Goal: Information Seeking & Learning: Understand process/instructions

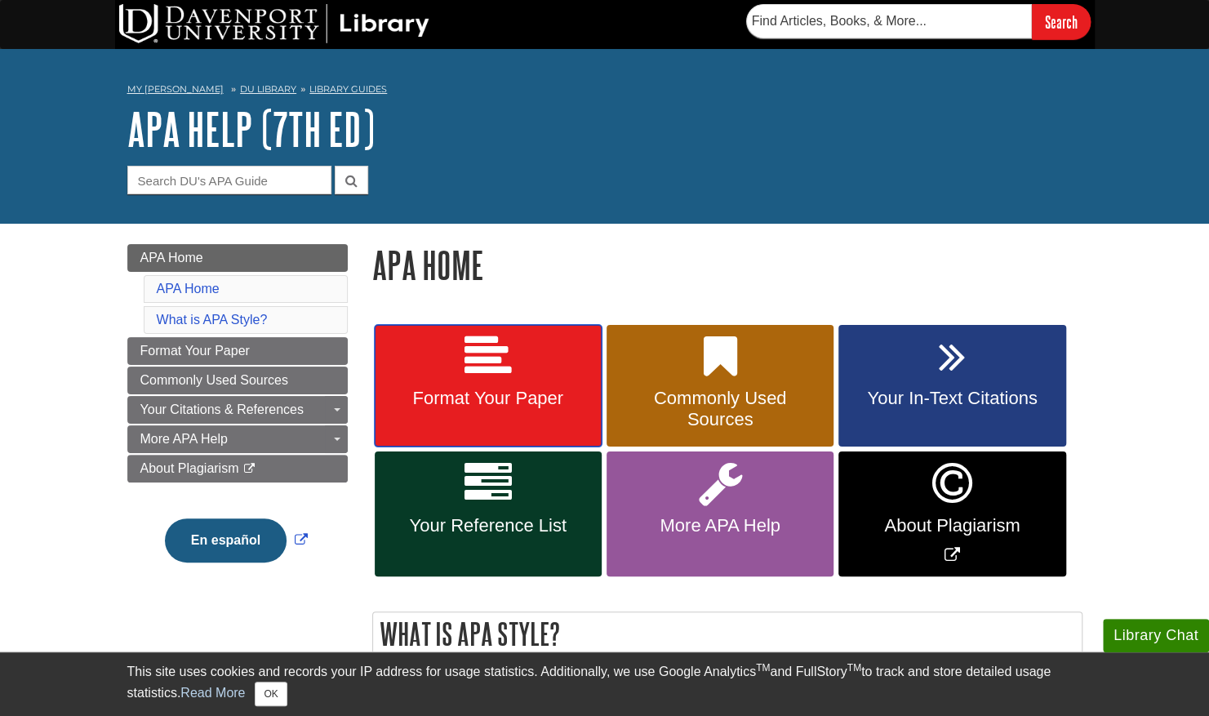
click at [464, 392] on span "Format Your Paper" at bounding box center [488, 398] width 202 height 21
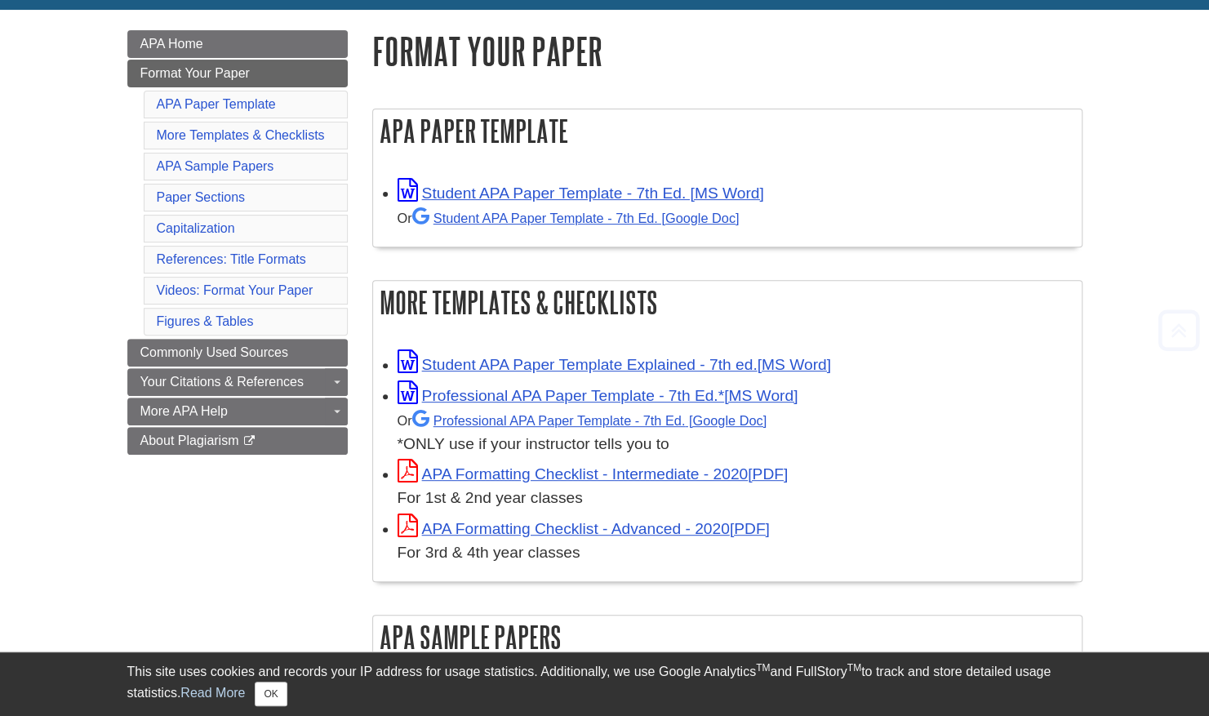
scroll to position [408, 0]
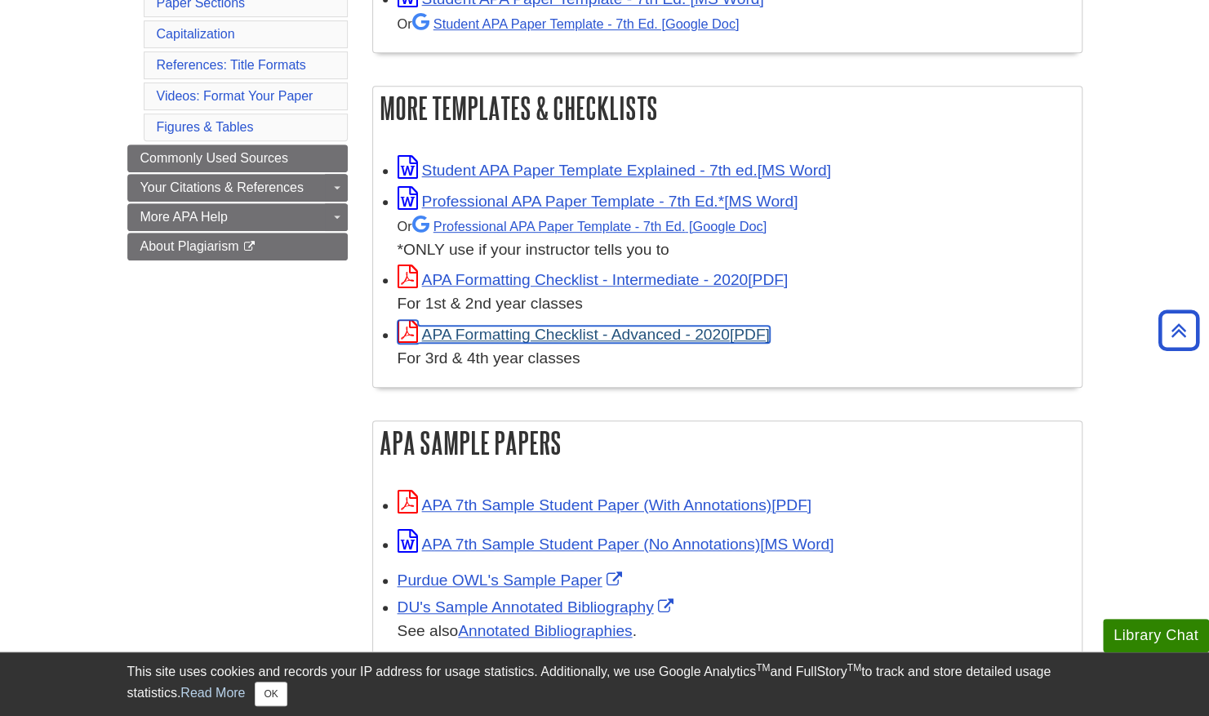
click at [659, 338] on link "APA Formatting Checklist - Advanced - 2020" at bounding box center [583, 334] width 372 height 17
click at [516, 335] on link "APA Formatting Checklist - Advanced - 2020" at bounding box center [583, 334] width 372 height 17
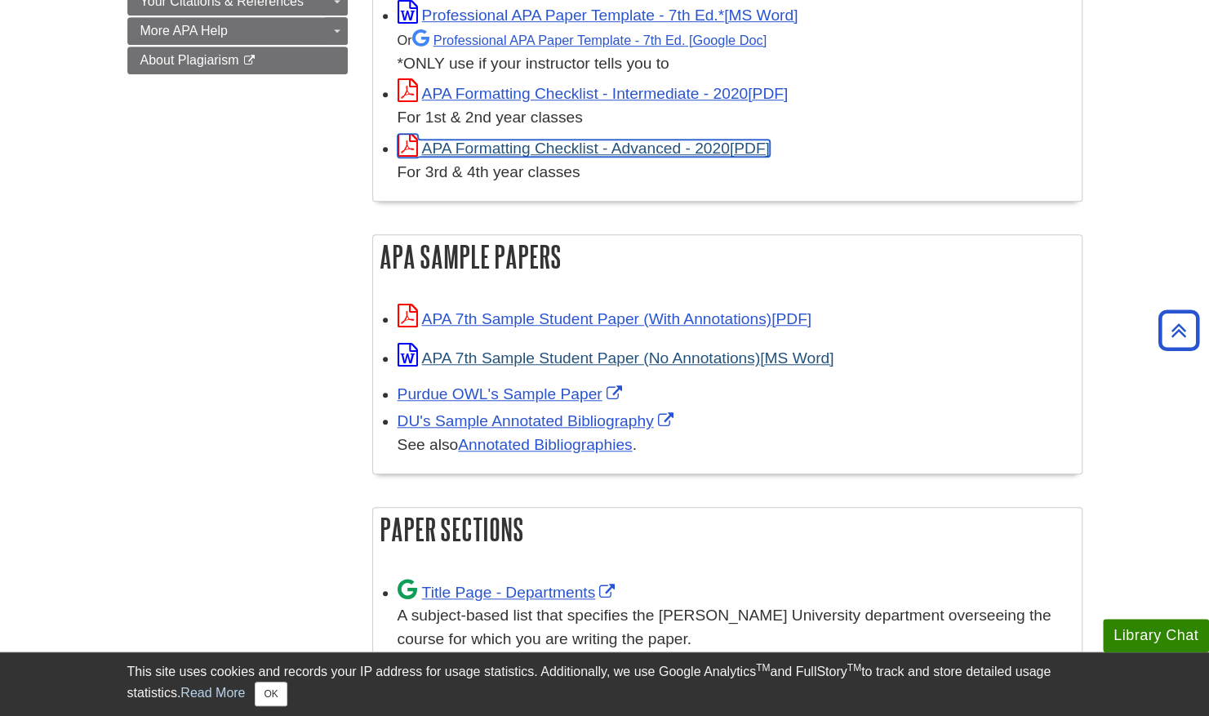
scroll to position [571, 0]
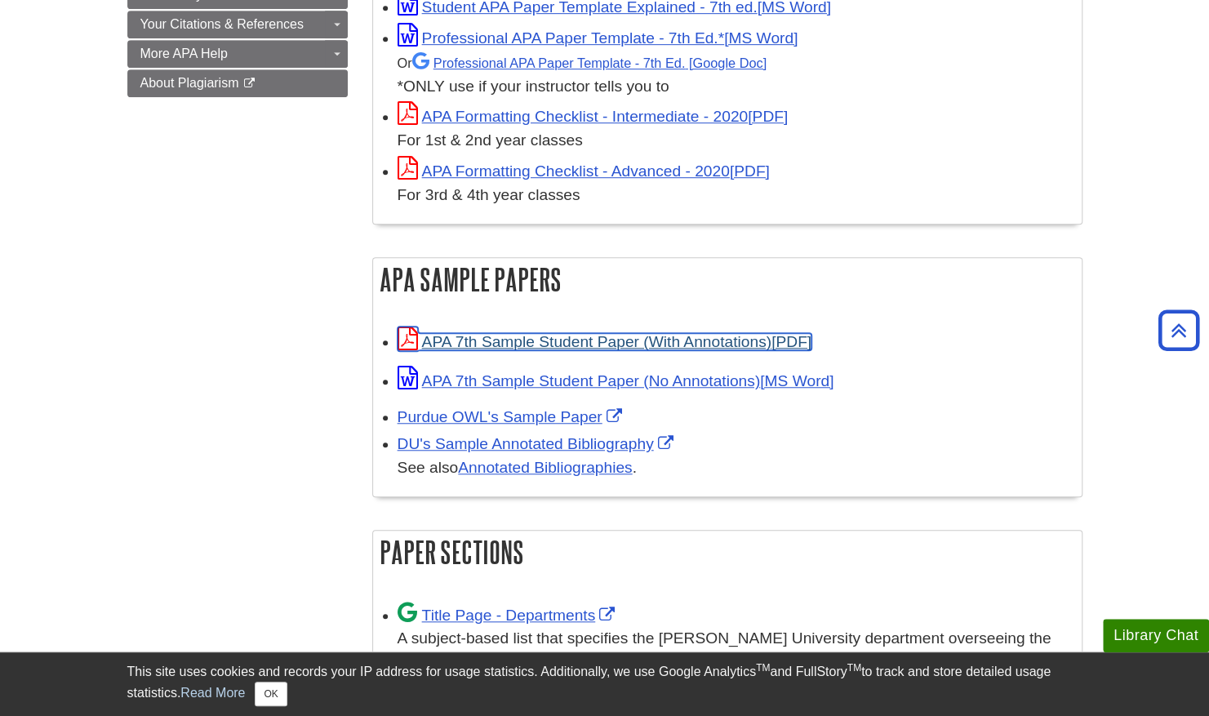
click at [666, 340] on link "APA 7th Sample Student Paper (With Annotations)" at bounding box center [604, 341] width 414 height 17
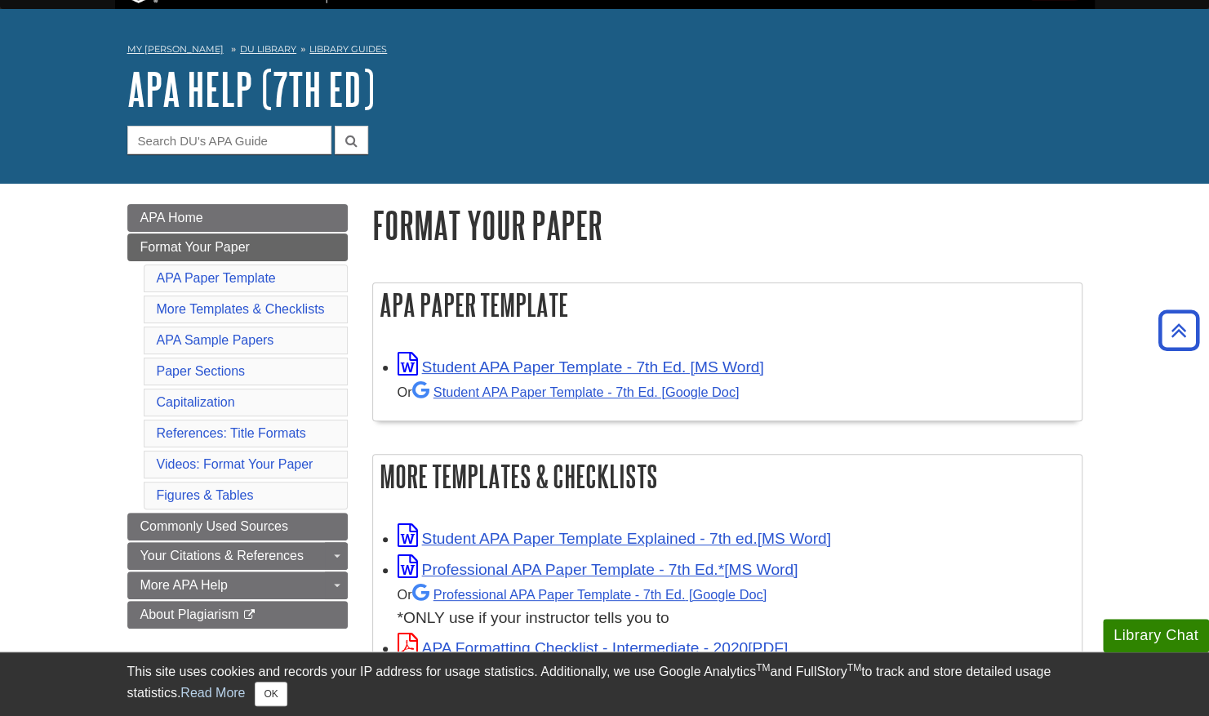
scroll to position [0, 0]
